Goal: Task Accomplishment & Management: Manage account settings

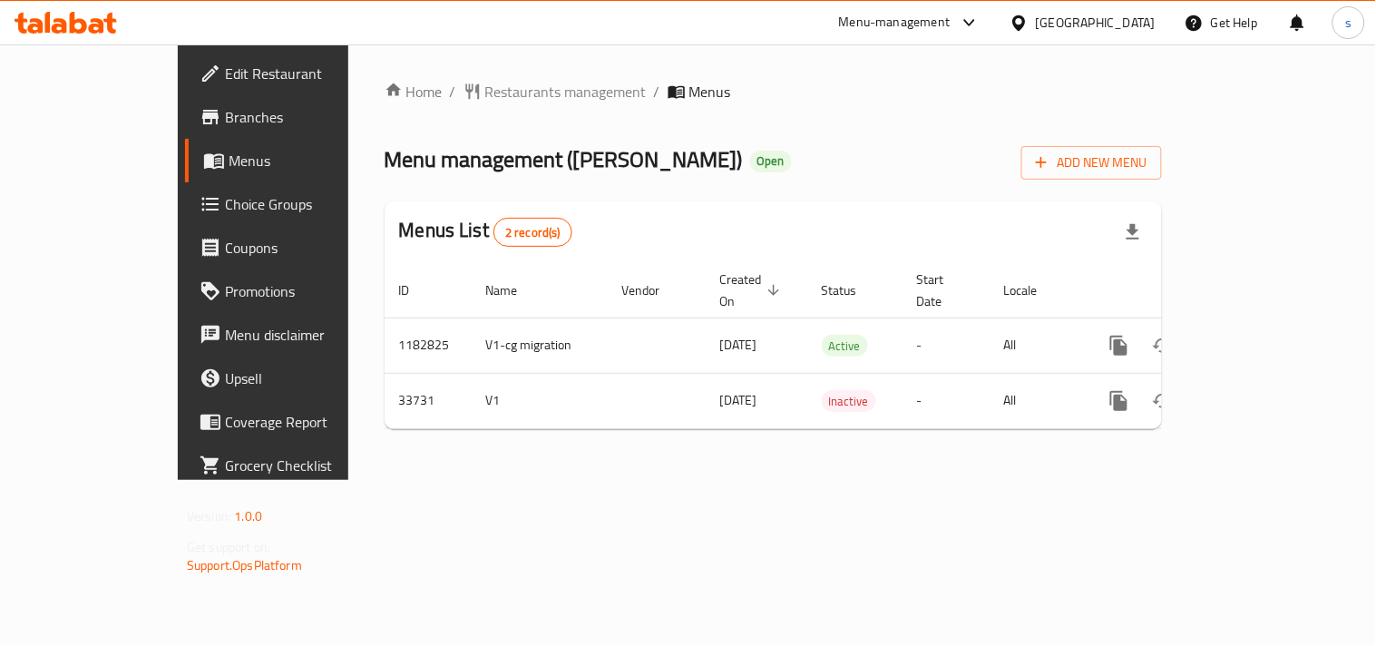
click at [225, 212] on span "Choice Groups" at bounding box center [309, 204] width 168 height 22
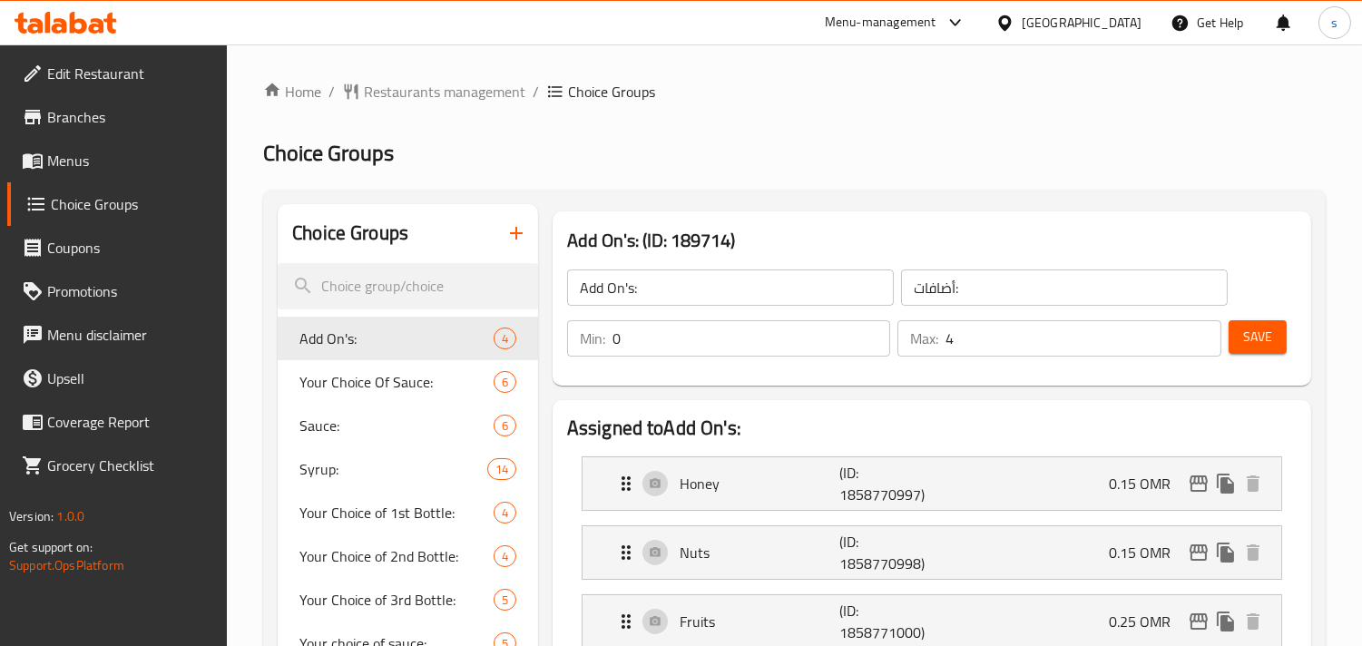
click at [69, 165] on span "Menus" at bounding box center [130, 161] width 166 height 22
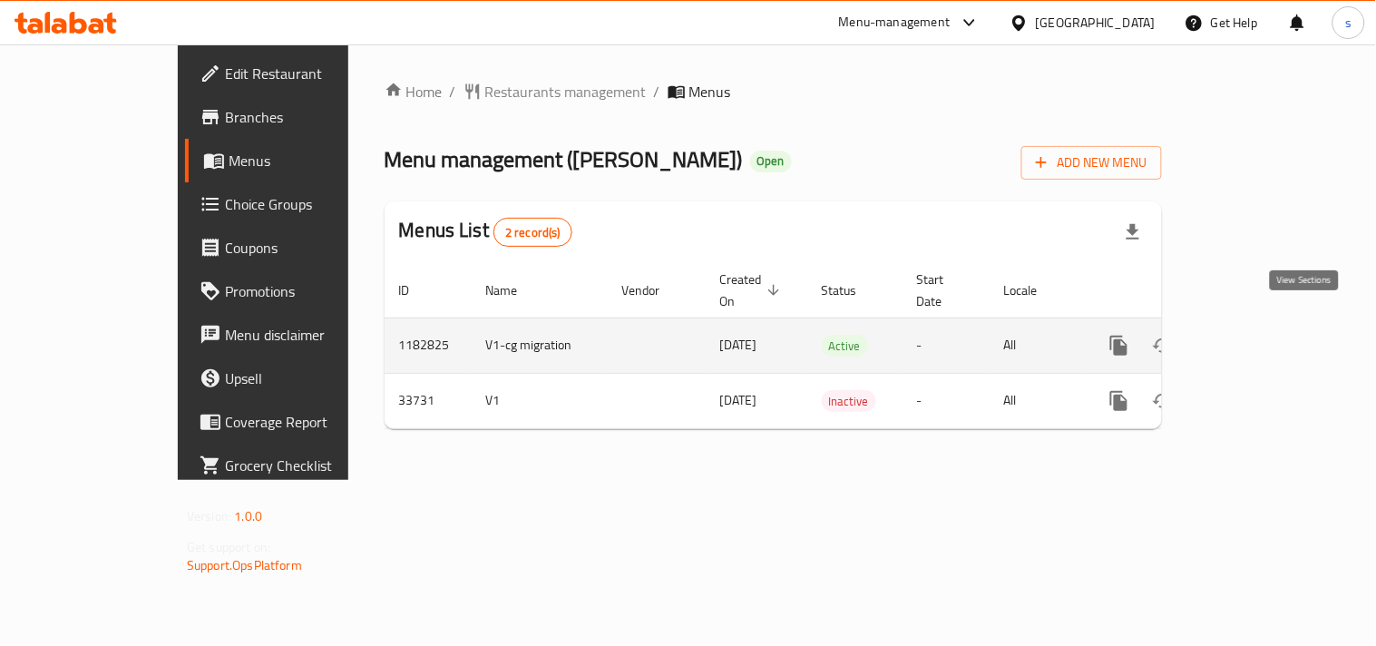
click at [1261, 335] on icon "enhanced table" at bounding box center [1250, 346] width 22 height 22
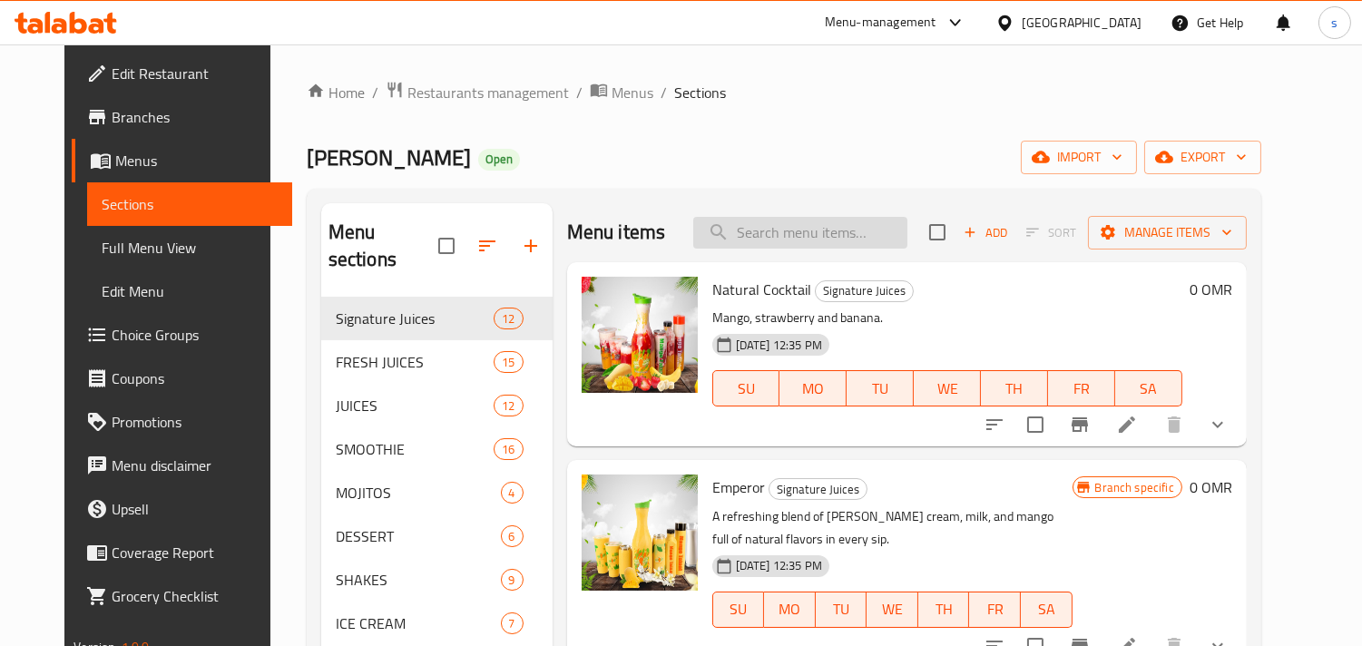
click at [758, 234] on input "search" at bounding box center [800, 233] width 214 height 32
paste input "4 & 1"
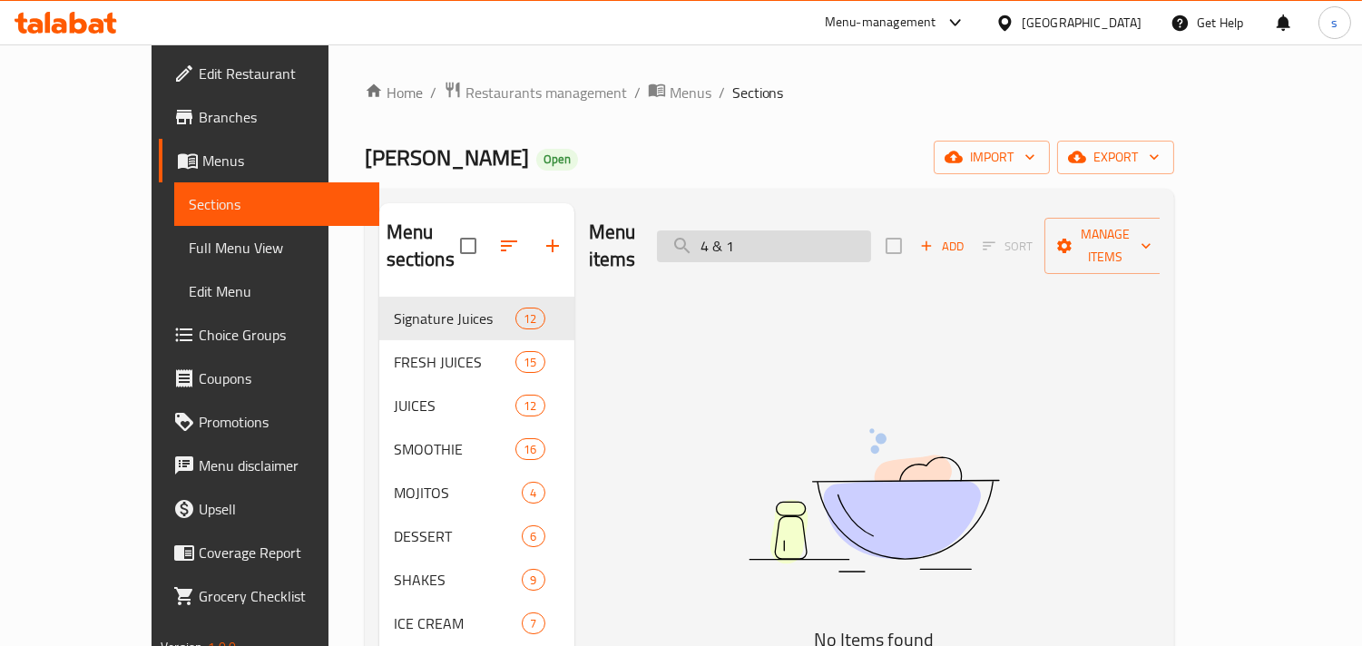
drag, startPoint x: 768, startPoint y: 231, endPoint x: 782, endPoint y: 237, distance: 14.7
click at [782, 237] on input "4 & 1" at bounding box center [764, 246] width 214 height 32
click at [769, 237] on input "4IN 1" at bounding box center [764, 246] width 214 height 32
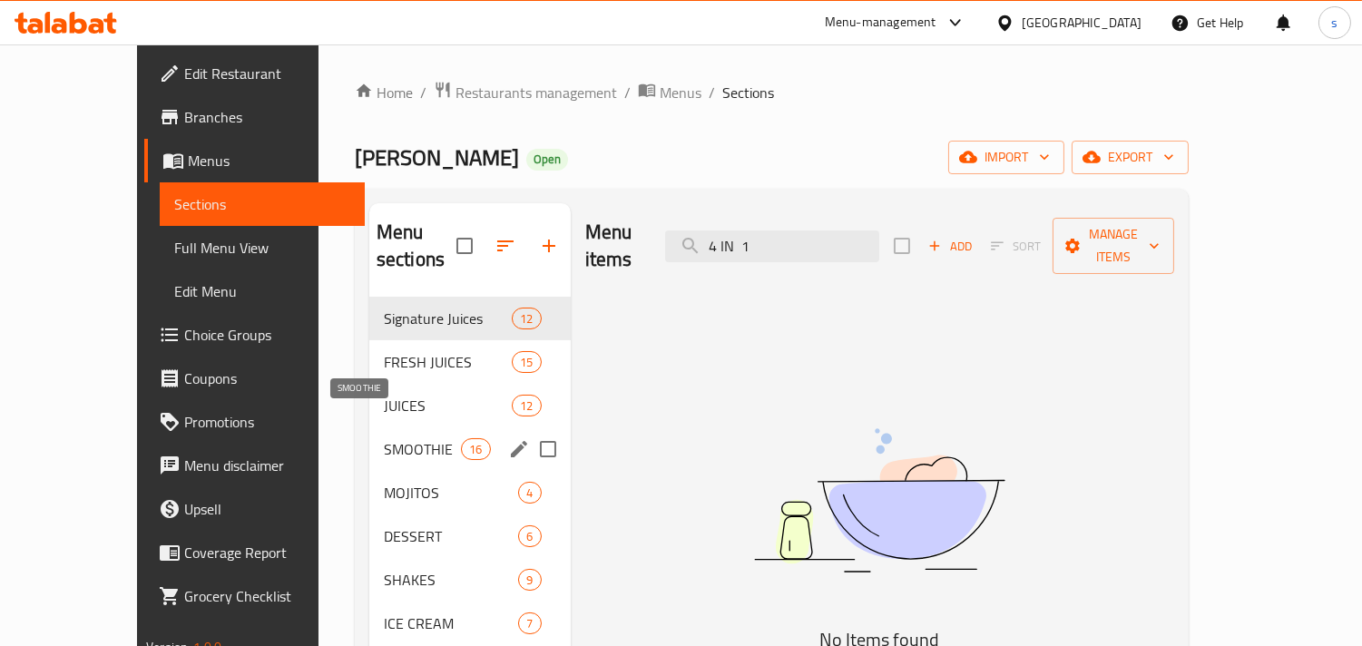
click at [384, 438] on span "SMOOTHIE" at bounding box center [422, 449] width 77 height 22
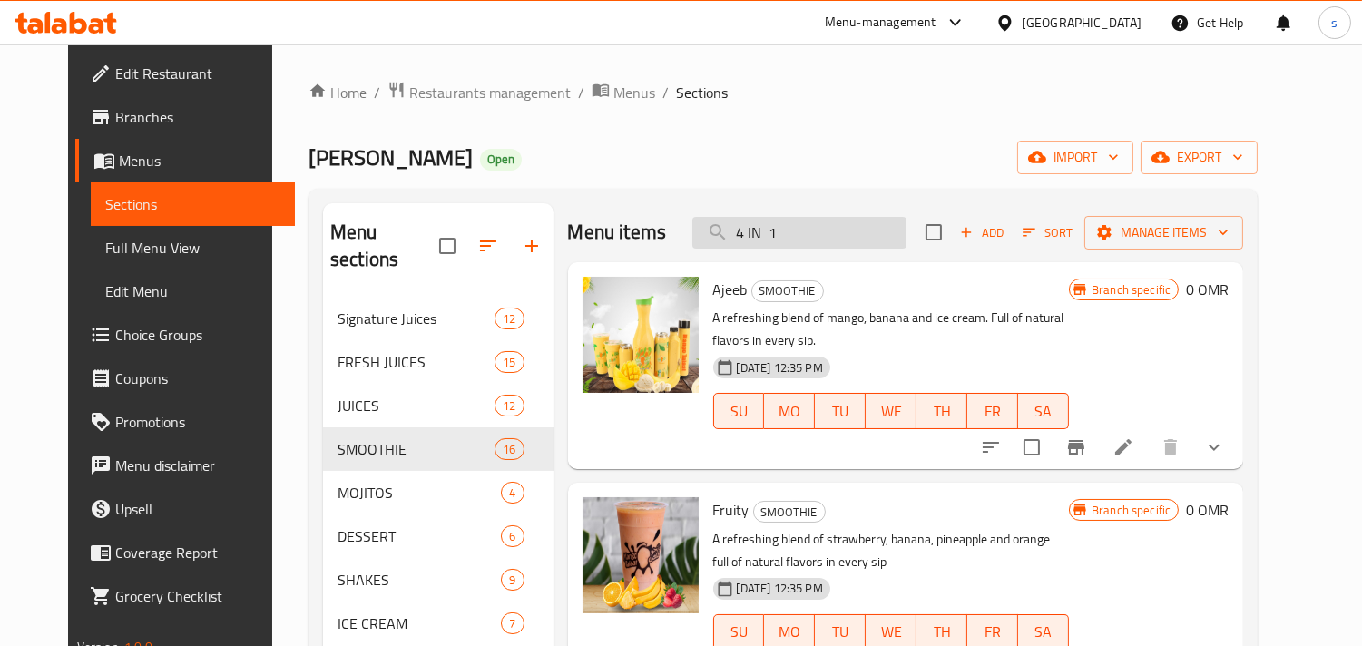
click at [890, 232] on input "4 IN 1" at bounding box center [799, 233] width 214 height 32
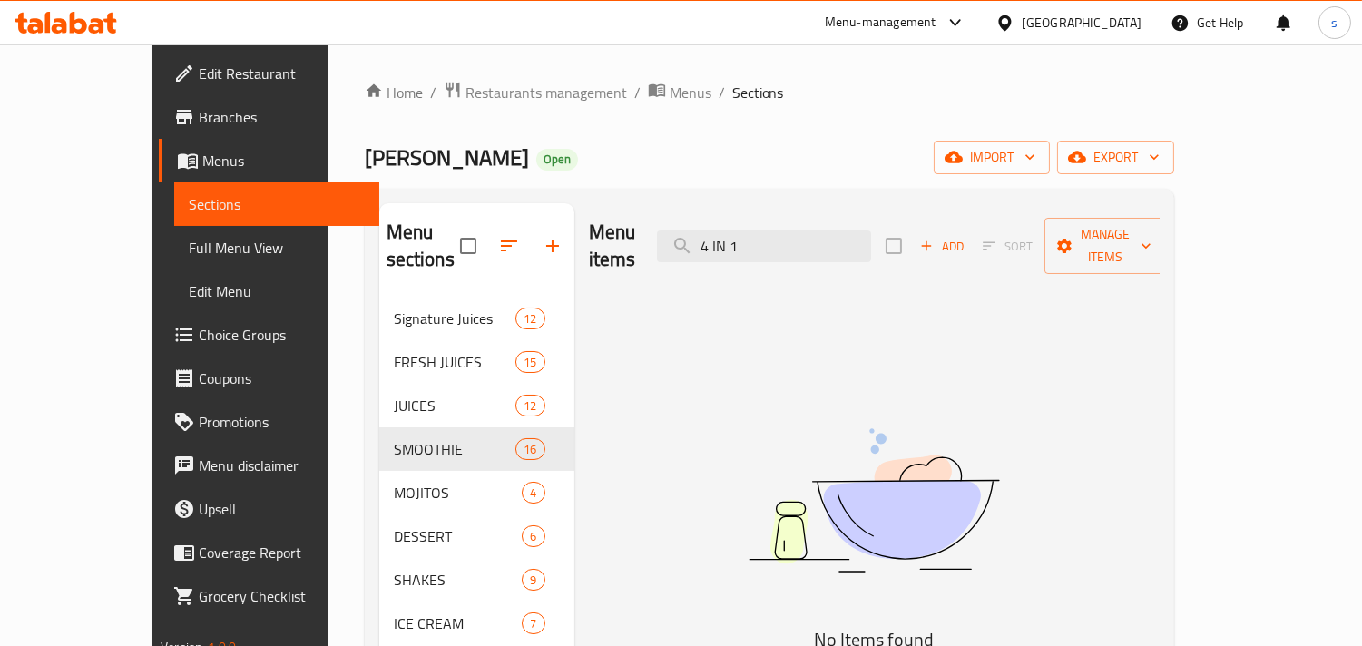
drag, startPoint x: 806, startPoint y: 240, endPoint x: 771, endPoint y: 250, distance: 35.9
click at [771, 250] on div "Menu items 4 IN 1 Add Sort Manage items" at bounding box center [874, 246] width 571 height 86
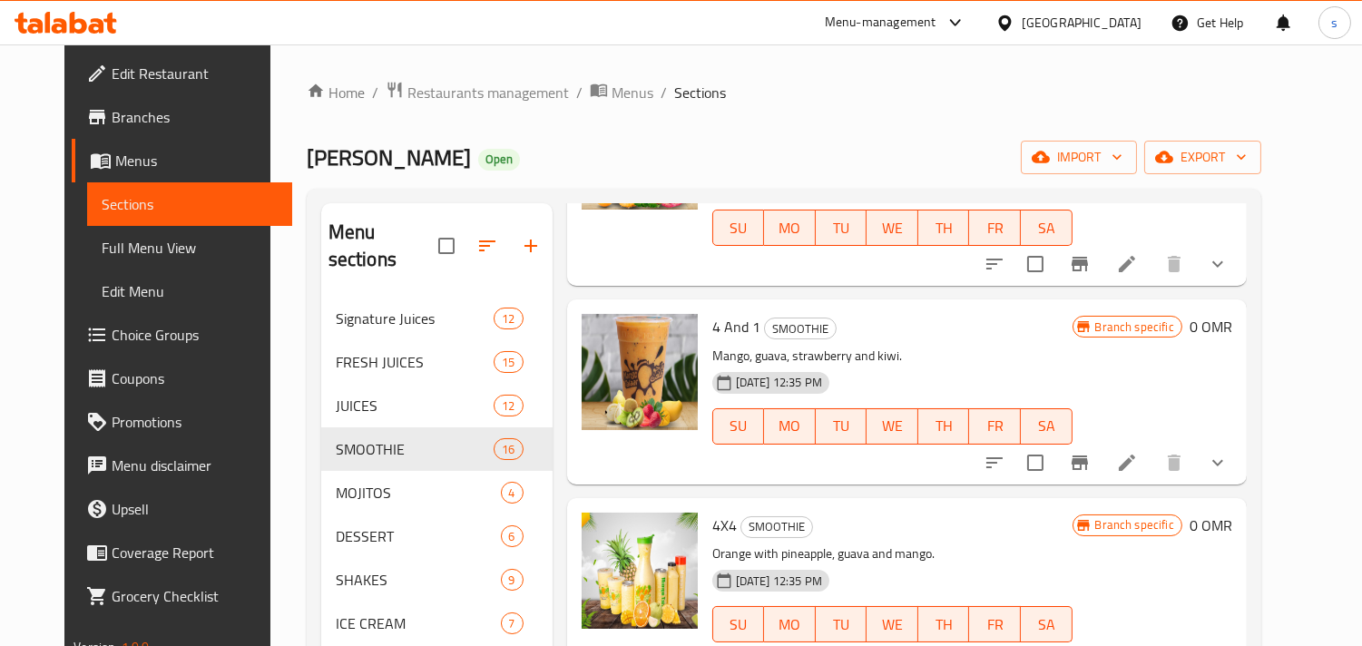
scroll to position [201, 0]
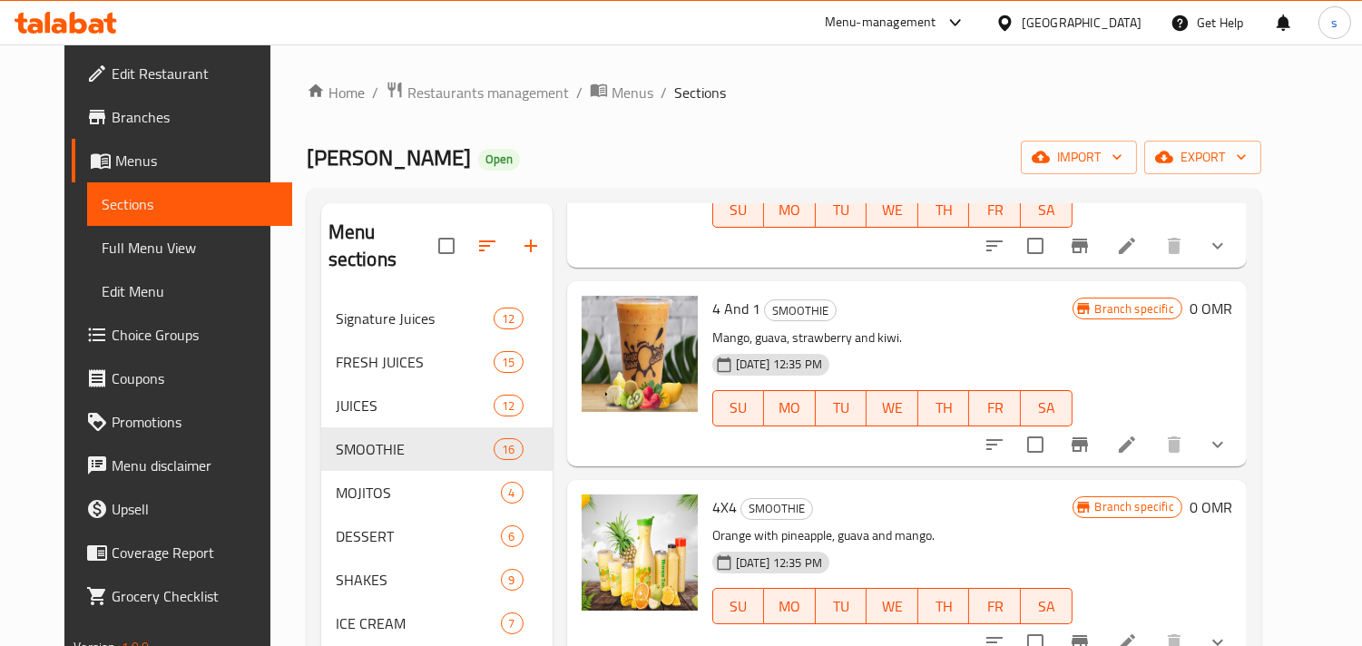
type input "4"
click at [124, 158] on span "Menus" at bounding box center [196, 161] width 162 height 22
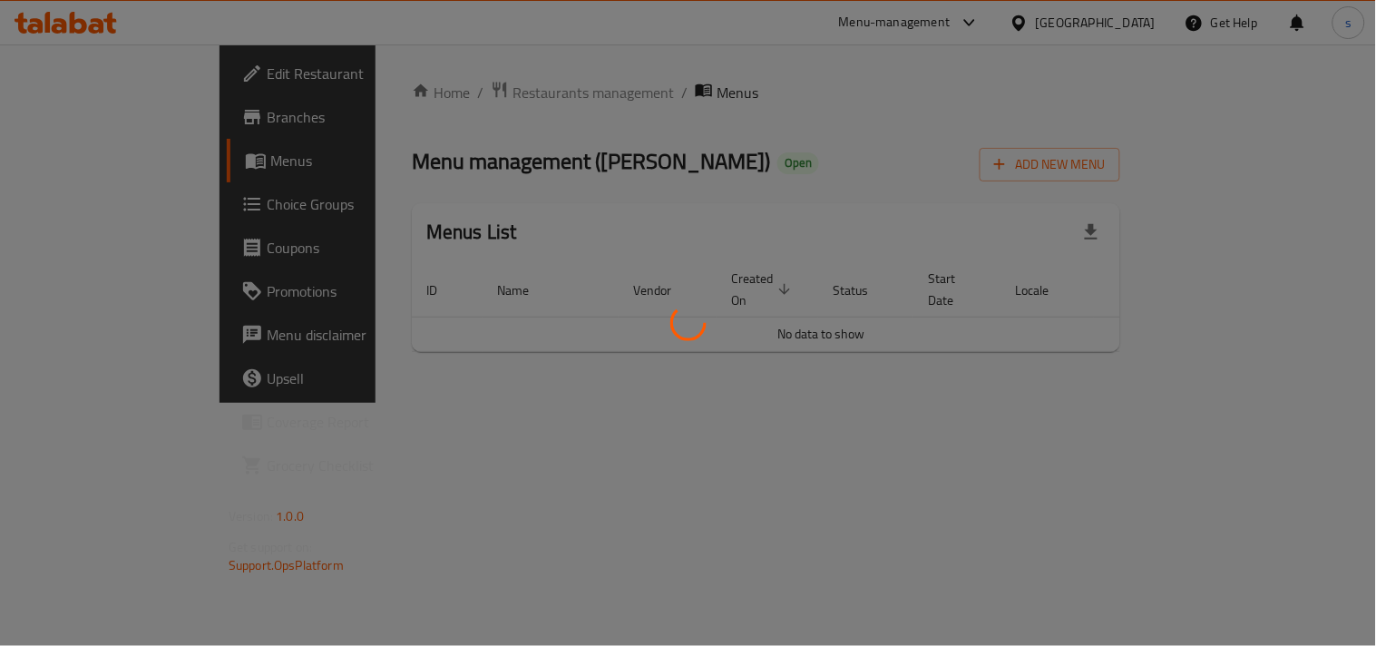
click at [114, 122] on div at bounding box center [688, 323] width 1376 height 646
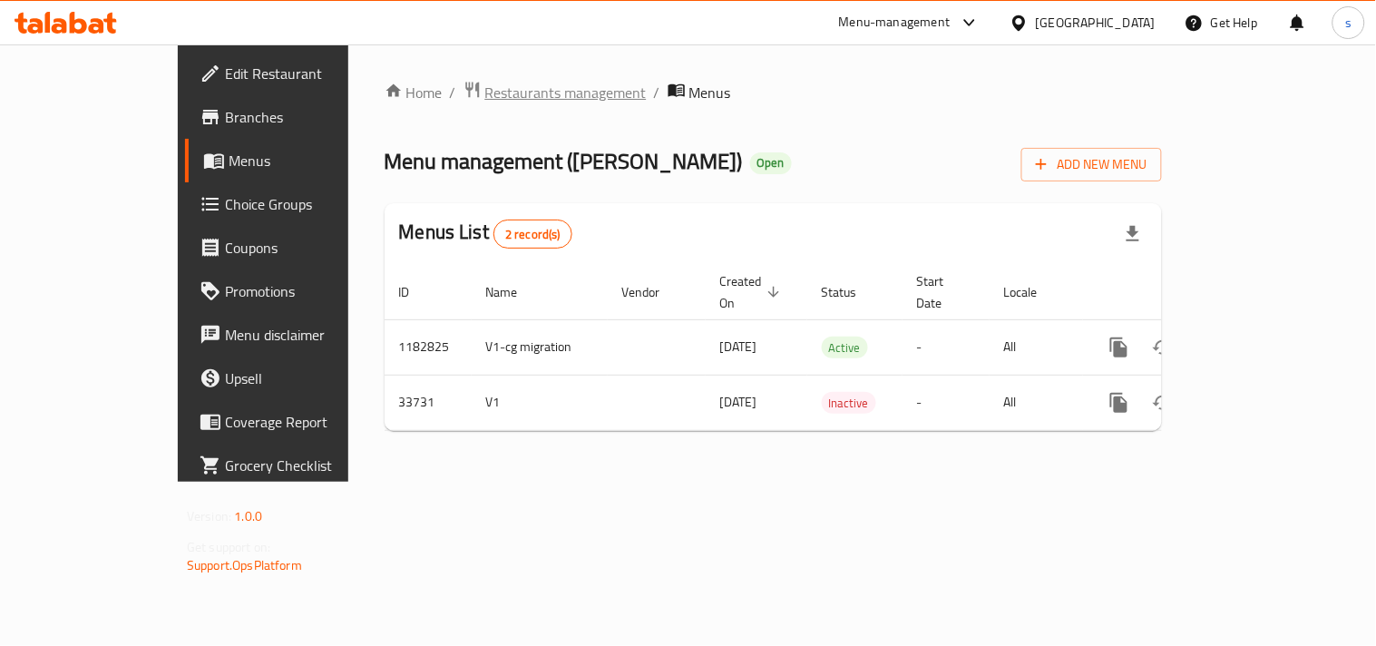
click at [485, 93] on span "Restaurants management" at bounding box center [565, 93] width 161 height 22
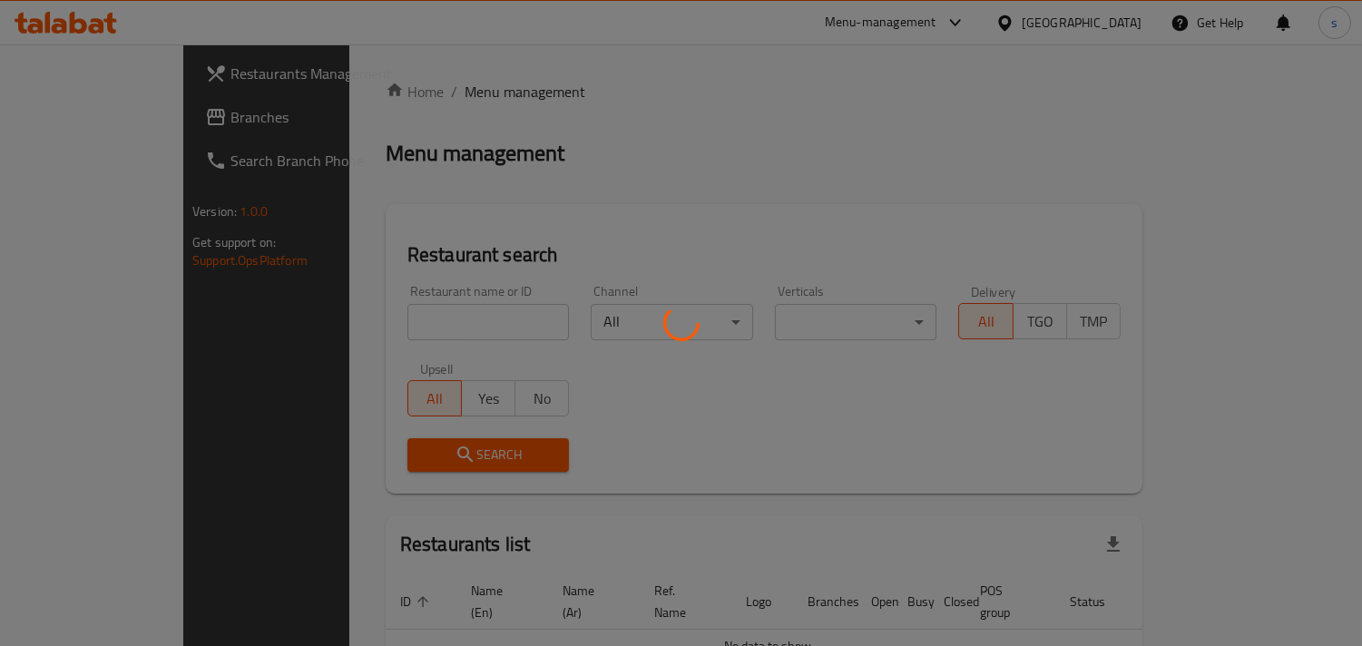
click at [101, 120] on div at bounding box center [681, 323] width 1362 height 646
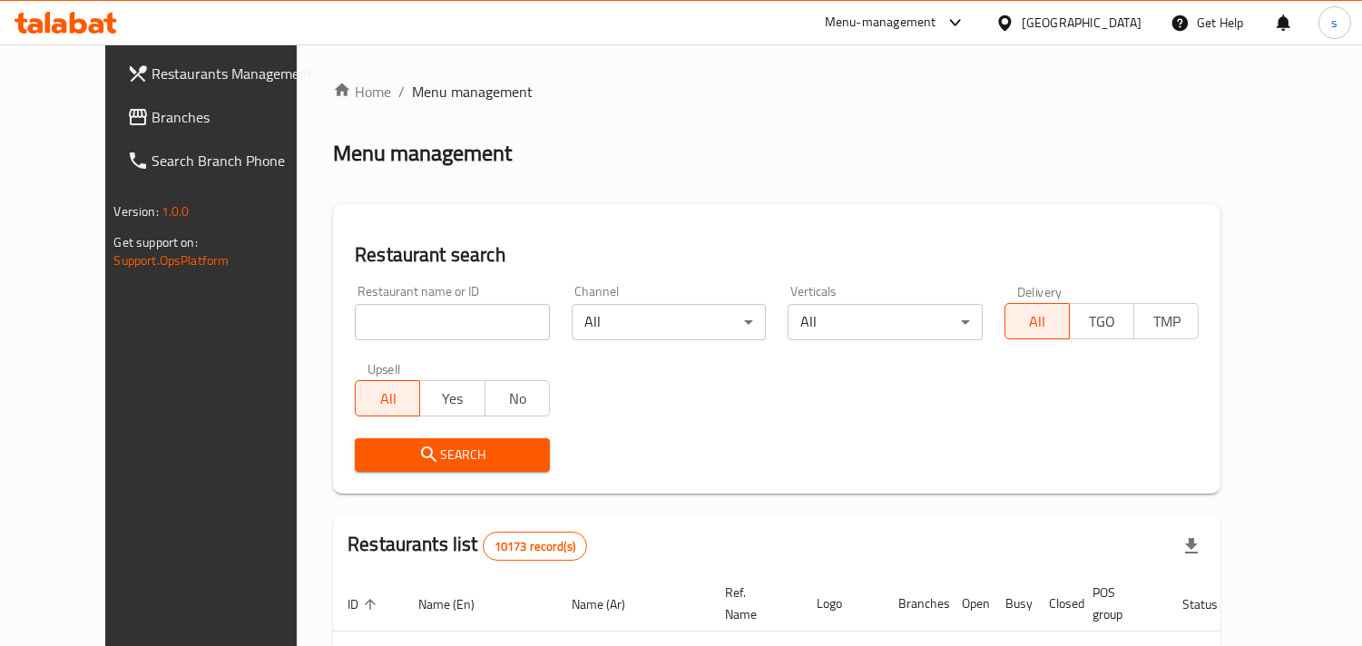
click at [152, 106] on span "Branches" at bounding box center [235, 117] width 166 height 22
